Goal: Task Accomplishment & Management: Use online tool/utility

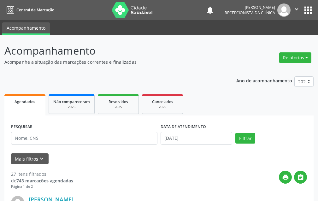
scroll to position [63, 0]
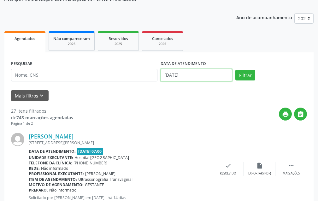
click at [196, 70] on input "[DATE]" at bounding box center [196, 75] width 72 height 13
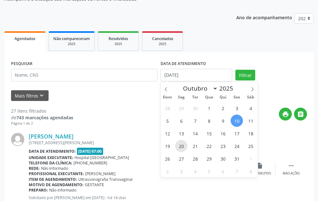
click at [181, 146] on span "20" at bounding box center [181, 146] width 12 height 12
type input "[DATE]"
click at [176, 150] on div "28 29 30 1 2 3 4 5 6 7 8 9 10 11 12 13 14 15 16 17 18 19 20 21 22 23 24 25 26 2…" at bounding box center [208, 140] width 97 height 76
click at [177, 150] on div "28 29 30 1 2 3 4 5 6 7 8 9 10 11 12 13 14 15 16 17 18 19 20 21 22 23 24 25 26 2…" at bounding box center [208, 140] width 97 height 76
click at [180, 147] on span "20" at bounding box center [181, 146] width 12 height 12
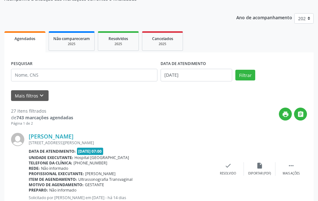
drag, startPoint x: 180, startPoint y: 147, endPoint x: 176, endPoint y: 146, distance: 4.4
click at [180, 148] on div "Data de atendimento: [DATE] 07:00" at bounding box center [120, 151] width 183 height 7
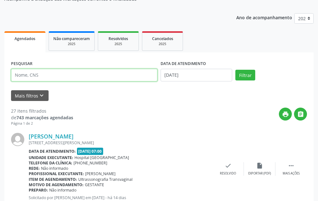
click at [89, 72] on input "text" at bounding box center [84, 75] width 146 height 13
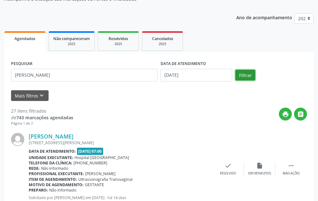
click at [242, 75] on button "Filtrar" at bounding box center [245, 75] width 20 height 11
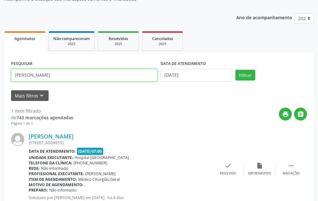
click at [71, 76] on input "[PERSON_NAME]" at bounding box center [84, 75] width 146 height 13
type input "[PERSON_NAME]"
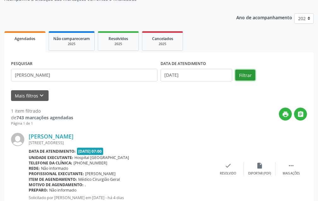
click at [241, 74] on button "Filtrar" at bounding box center [245, 75] width 20 height 11
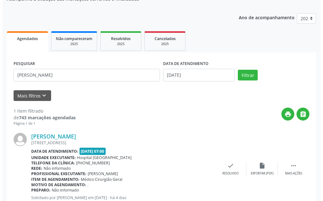
scroll to position [84, 0]
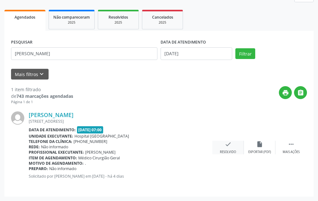
click at [232, 143] on div "check Resolvido" at bounding box center [228, 148] width 32 height 14
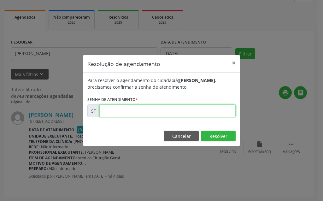
click at [192, 114] on input "text" at bounding box center [167, 110] width 136 height 13
type input "00027485"
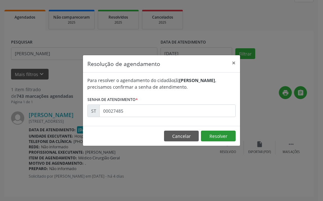
click at [208, 131] on footer "Cancelar Resolver" at bounding box center [161, 136] width 157 height 20
click at [221, 137] on button "Resolver" at bounding box center [218, 136] width 35 height 11
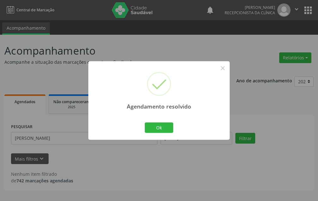
scroll to position [0, 0]
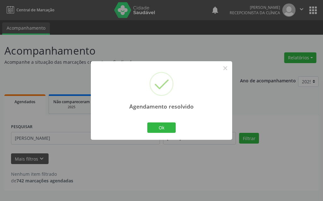
click at [129, 132] on div "Agendamento resolvido × Ok Cancel" at bounding box center [161, 100] width 141 height 78
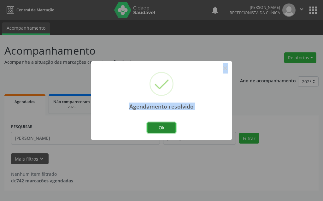
click at [164, 127] on button "Ok" at bounding box center [161, 127] width 28 height 11
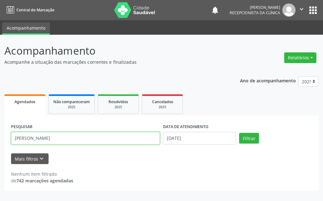
click at [62, 141] on input "[PERSON_NAME]" at bounding box center [85, 138] width 149 height 13
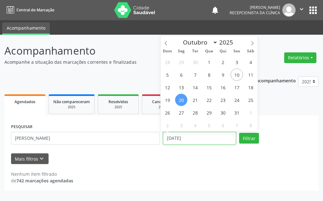
click at [199, 138] on input "[DATE]" at bounding box center [199, 138] width 73 height 13
click at [222, 101] on span "23" at bounding box center [223, 100] width 12 height 12
type input "[DATE]"
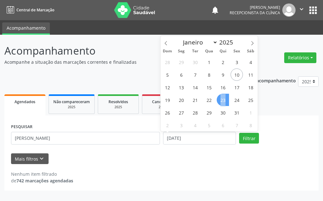
click at [222, 101] on span "23" at bounding box center [223, 100] width 12 height 12
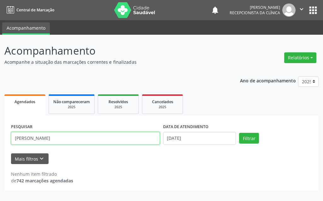
click at [95, 140] on input "[PERSON_NAME]" at bounding box center [85, 138] width 149 height 13
type input "j"
type input "alexsand"
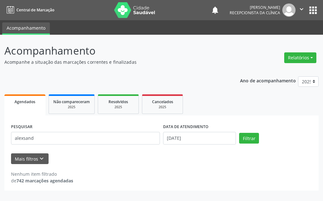
click at [249, 146] on div "PESQUISAR alexsand DATA DE ATENDIMENTO [DATE] Filtrar" at bounding box center [161, 135] width 304 height 27
click at [248, 139] on button "Filtrar" at bounding box center [249, 138] width 20 height 11
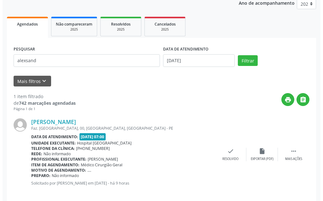
scroll to position [84, 0]
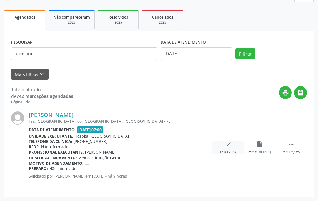
click at [227, 147] on icon "check" at bounding box center [227, 144] width 7 height 7
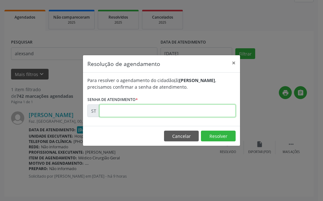
click at [208, 110] on input "text" at bounding box center [167, 110] width 136 height 13
type input "00028285"
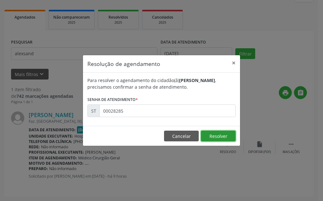
click at [214, 140] on button "Resolver" at bounding box center [218, 136] width 35 height 11
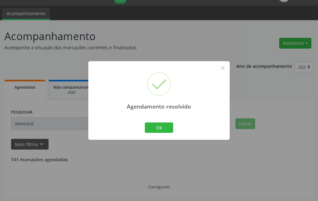
scroll to position [0, 0]
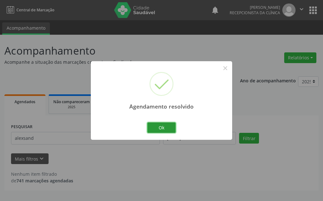
click at [149, 127] on button "Ok" at bounding box center [161, 127] width 28 height 11
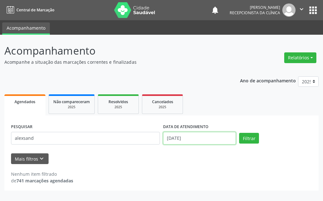
click at [208, 143] on input "[DATE]" at bounding box center [199, 138] width 73 height 13
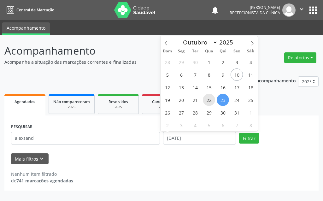
click at [209, 101] on span "22" at bounding box center [209, 100] width 12 height 12
type input "[DATE]"
click at [209, 101] on span "22" at bounding box center [209, 100] width 12 height 12
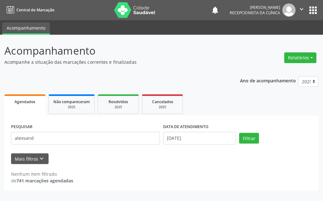
click at [112, 149] on form "PESQUISAR alexsand DATA DE ATENDIMENTO [DATE] Filtrar UNIDADE DE REFERÊNCIA Sel…" at bounding box center [161, 143] width 301 height 42
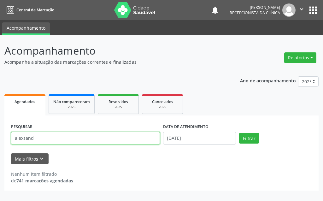
click at [112, 136] on input "alexsand" at bounding box center [85, 138] width 149 height 13
type input "a"
type input "[PERSON_NAME]"
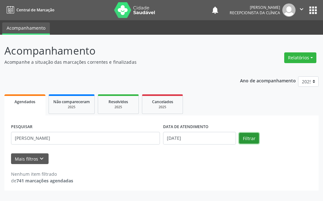
click at [246, 139] on button "Filtrar" at bounding box center [249, 138] width 20 height 11
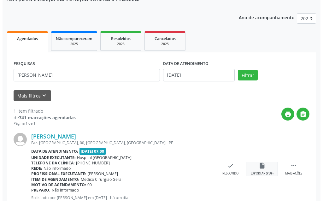
scroll to position [84, 0]
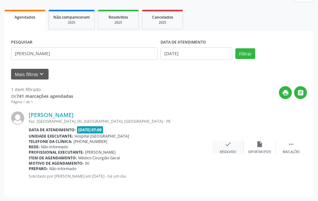
click at [232, 142] on div "check Resolvido" at bounding box center [228, 148] width 32 height 14
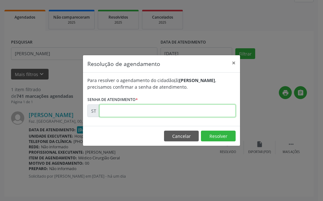
click at [189, 116] on input "text" at bounding box center [167, 110] width 136 height 13
type input "00028042"
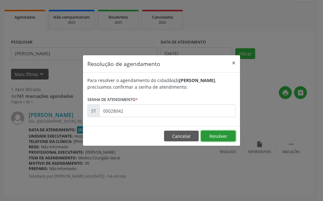
click at [218, 137] on button "Resolver" at bounding box center [218, 136] width 35 height 11
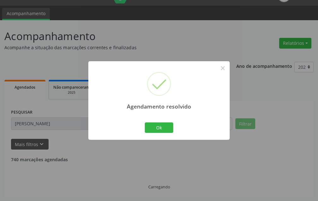
scroll to position [0, 0]
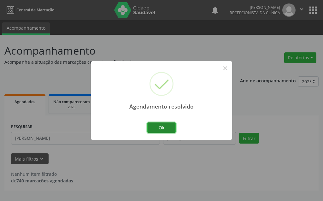
click at [165, 128] on button "Ok" at bounding box center [161, 127] width 28 height 11
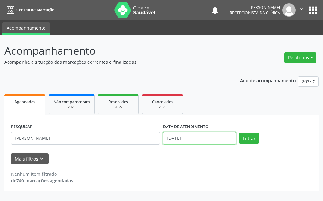
click at [188, 137] on input "[DATE]" at bounding box center [199, 138] width 73 height 13
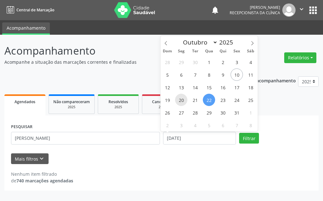
click at [185, 100] on span "20" at bounding box center [181, 100] width 12 height 12
type input "[DATE]"
click at [185, 100] on span "20" at bounding box center [181, 100] width 12 height 12
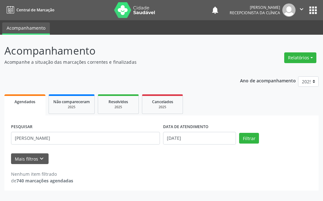
click at [119, 145] on div "PESQUISAR [PERSON_NAME]" at bounding box center [85, 135] width 152 height 27
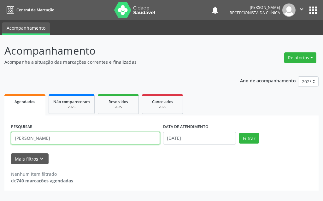
drag, startPoint x: 117, startPoint y: 141, endPoint x: 0, endPoint y: 142, distance: 117.3
click at [0, 144] on div "Acompanhamento Acompanhe a situação das marcações correntes e finalizadas Relat…" at bounding box center [161, 118] width 323 height 166
type input "[PERSON_NAME]"
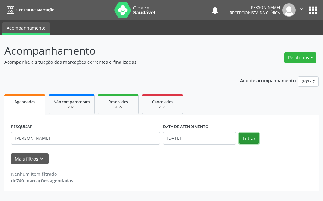
click at [256, 138] on button "Filtrar" at bounding box center [249, 138] width 20 height 11
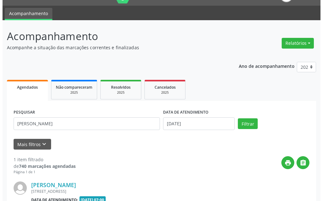
scroll to position [84, 0]
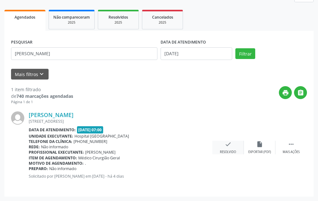
click at [232, 145] on div "check Resolvido" at bounding box center [228, 148] width 32 height 14
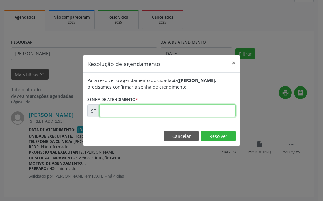
click at [170, 112] on input "text" at bounding box center [167, 110] width 136 height 13
type input "00027209"
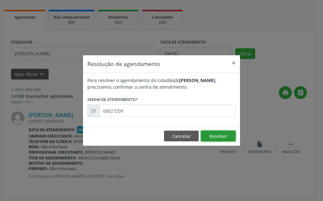
click at [226, 137] on button "Resolver" at bounding box center [218, 136] width 35 height 11
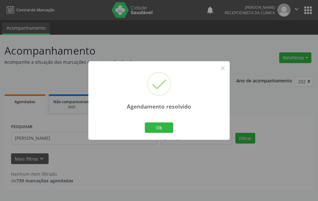
scroll to position [0, 0]
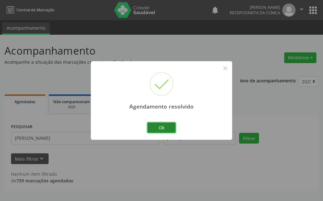
click at [171, 125] on button "Ok" at bounding box center [161, 127] width 28 height 11
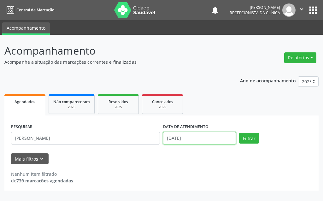
click at [190, 141] on input "[DATE]" at bounding box center [199, 138] width 73 height 13
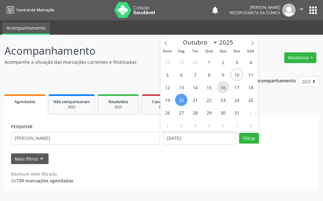
click at [226, 89] on span "16" at bounding box center [223, 87] width 12 height 12
type input "[DATE]"
click at [225, 89] on span "16" at bounding box center [223, 87] width 12 height 12
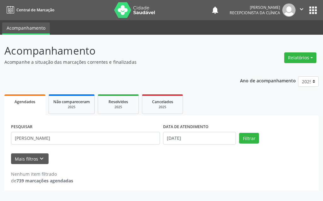
click at [72, 145] on div "PESQUISAR [PERSON_NAME]" at bounding box center [85, 135] width 152 height 27
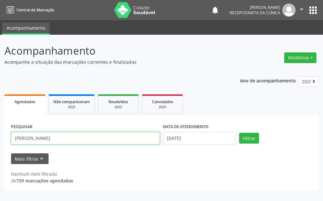
click at [72, 142] on input "[PERSON_NAME]" at bounding box center [85, 138] width 149 height 13
type input "J"
type input "roseany"
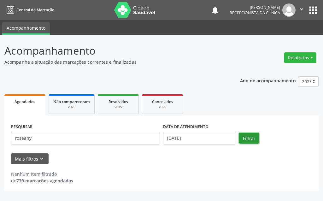
click at [242, 140] on button "Filtrar" at bounding box center [249, 138] width 20 height 11
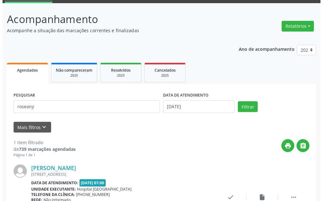
scroll to position [84, 0]
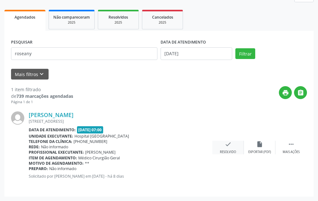
click at [229, 144] on icon "check" at bounding box center [227, 144] width 7 height 7
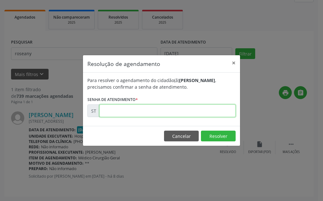
click at [203, 113] on input "text" at bounding box center [167, 110] width 136 height 13
type input "00026714"
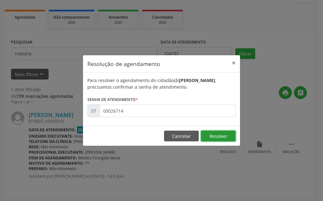
click at [212, 138] on button "Resolver" at bounding box center [218, 136] width 35 height 11
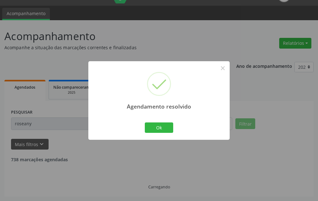
scroll to position [0, 0]
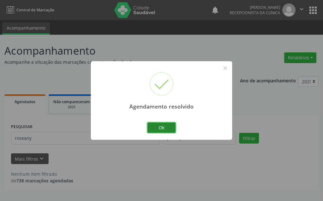
click at [171, 130] on button "Ok" at bounding box center [161, 127] width 28 height 11
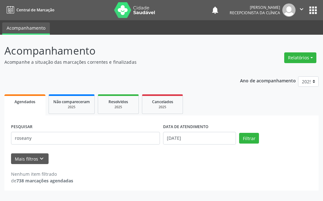
click at [200, 146] on div "DATA DE ATENDIMENTO [DATE]" at bounding box center [199, 135] width 76 height 27
click at [199, 141] on input "[DATE]" at bounding box center [199, 138] width 73 height 13
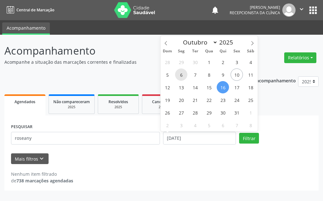
click at [181, 76] on span "6" at bounding box center [181, 74] width 12 height 12
type input "[DATE]"
click at [181, 76] on span "6" at bounding box center [181, 74] width 12 height 12
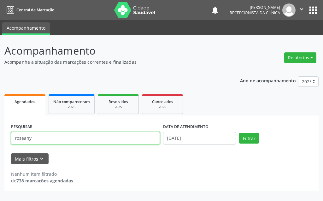
click at [98, 140] on input "roseany" at bounding box center [85, 138] width 149 height 13
type input "r"
type input "lediane"
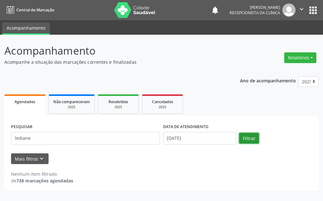
click at [244, 140] on button "Filtrar" at bounding box center [249, 138] width 20 height 11
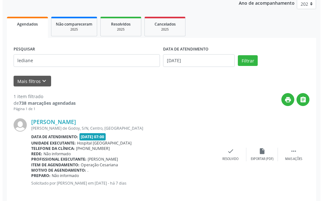
scroll to position [84, 0]
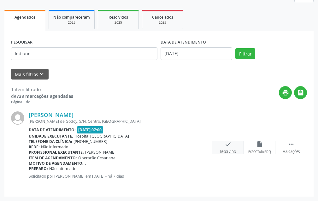
click at [228, 145] on icon "check" at bounding box center [227, 144] width 7 height 7
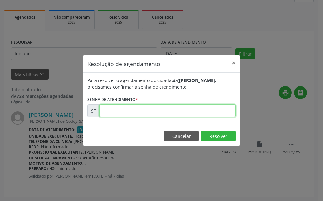
click at [202, 108] on input "text" at bounding box center [167, 110] width 136 height 13
type input "00026922"
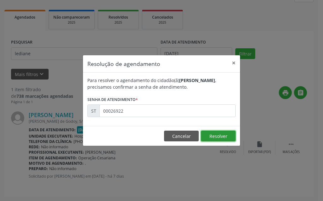
click at [215, 141] on button "Resolver" at bounding box center [218, 136] width 35 height 11
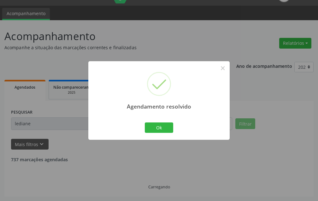
scroll to position [0, 0]
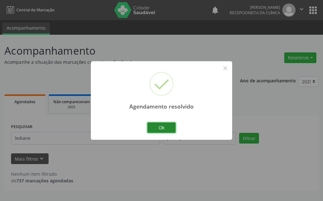
click at [166, 127] on button "Ok" at bounding box center [161, 127] width 28 height 11
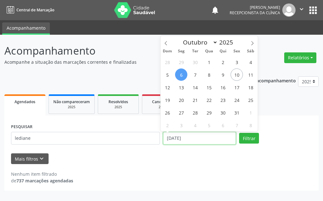
click at [211, 138] on input "[DATE]" at bounding box center [199, 138] width 73 height 13
click at [236, 75] on span "10" at bounding box center [236, 74] width 12 height 12
type input "[DATE]"
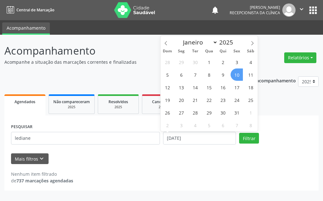
click at [234, 77] on span "10" at bounding box center [236, 74] width 12 height 12
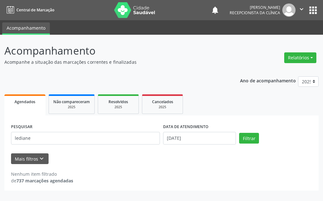
click at [98, 148] on div "PESQUISAR lediane" at bounding box center [85, 135] width 152 height 27
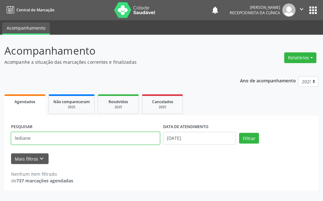
click at [93, 141] on input "lediane" at bounding box center [85, 138] width 149 height 13
click at [96, 137] on input "lediane" at bounding box center [85, 138] width 149 height 13
drag, startPoint x: 96, startPoint y: 137, endPoint x: 6, endPoint y: 137, distance: 90.5
click at [6, 137] on div "PESQUISAR lediane DATA DE ATENDIMENTO [DATE] Filtrar UNIDADE DE REFERÊNCIA Sele…" at bounding box center [161, 152] width 314 height 75
type input "cilene be"
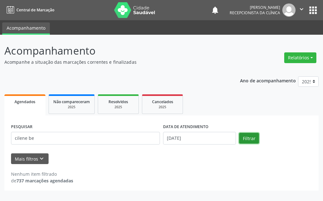
click at [256, 138] on button "Filtrar" at bounding box center [249, 138] width 20 height 11
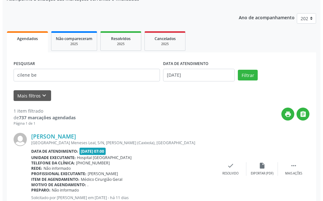
scroll to position [84, 0]
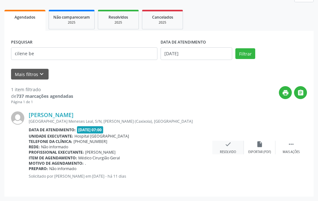
click at [226, 151] on div "Resolvido" at bounding box center [228, 152] width 16 height 4
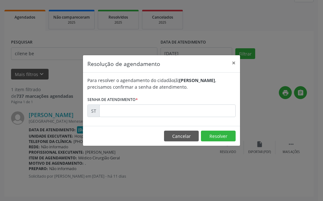
click at [169, 103] on form "Para resolver o agendamento do cidadão(ã) [PERSON_NAME] , precisamos confirmar …" at bounding box center [161, 97] width 148 height 40
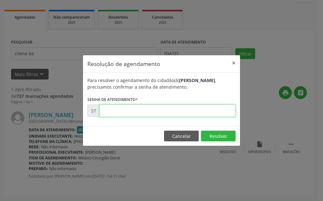
click at [170, 109] on input "text" at bounding box center [167, 110] width 136 height 13
type input "00025247"
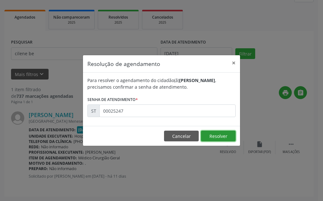
click at [220, 135] on button "Resolver" at bounding box center [218, 136] width 35 height 11
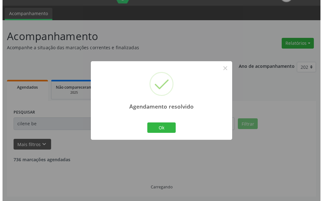
scroll to position [0, 0]
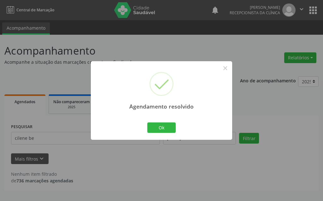
click at [145, 126] on div "Agendamento resolvido × Ok Cancel" at bounding box center [161, 100] width 141 height 78
click at [165, 130] on button "Ok" at bounding box center [161, 127] width 28 height 11
